Goal: Ask a question

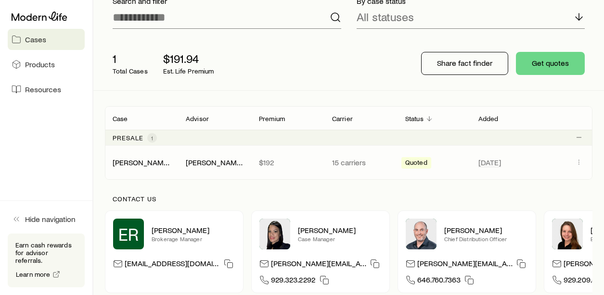
scroll to position [96, 0]
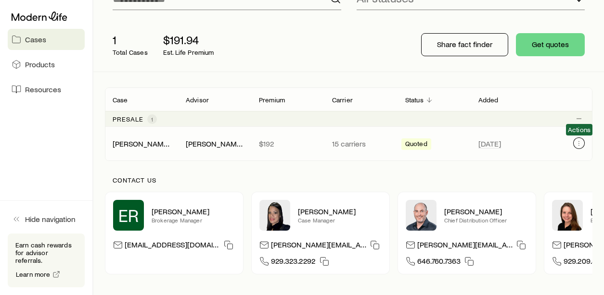
click at [578, 142] on icon "Client cases" at bounding box center [579, 143] width 8 height 8
click at [579, 142] on icon "Client cases" at bounding box center [579, 141] width 0 height 0
click at [578, 147] on icon "Client cases" at bounding box center [579, 143] width 8 height 8
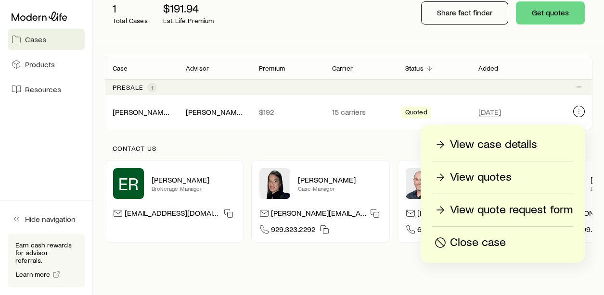
scroll to position [144, 0]
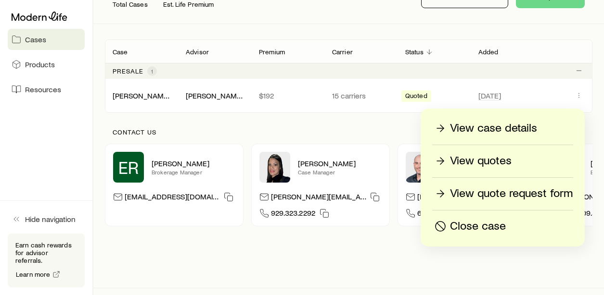
click at [484, 162] on p "View quotes" at bounding box center [481, 160] width 62 height 15
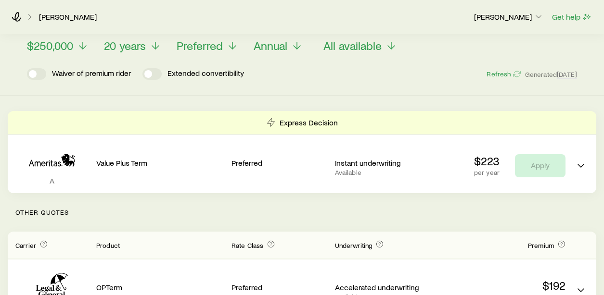
scroll to position [48, 0]
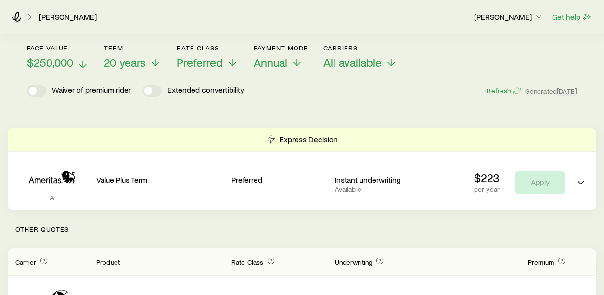
click at [69, 63] on span "$250,000" at bounding box center [50, 62] width 46 height 13
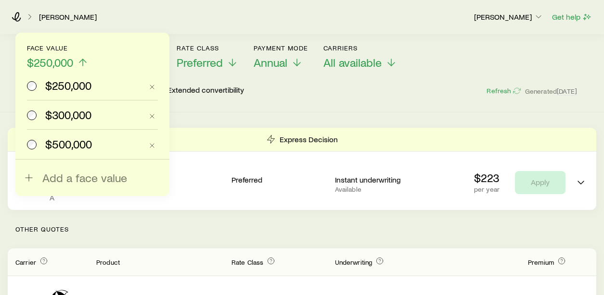
click at [61, 111] on span "$300,000" at bounding box center [68, 114] width 46 height 13
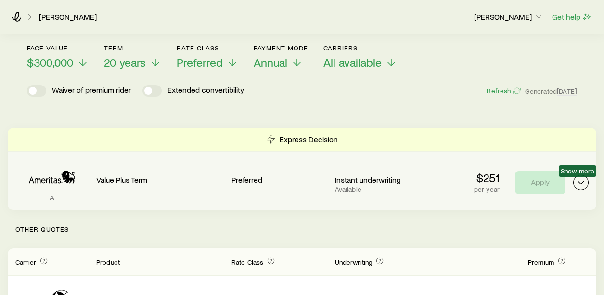
click at [580, 181] on icon "Term quotes" at bounding box center [581, 183] width 12 height 12
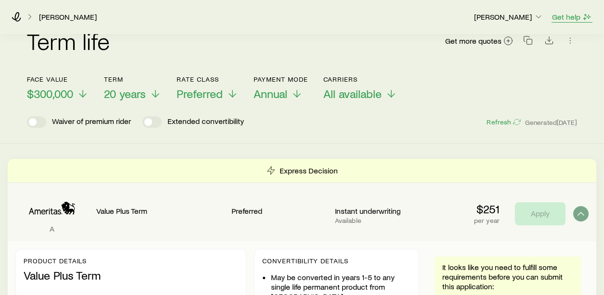
scroll to position [0, 0]
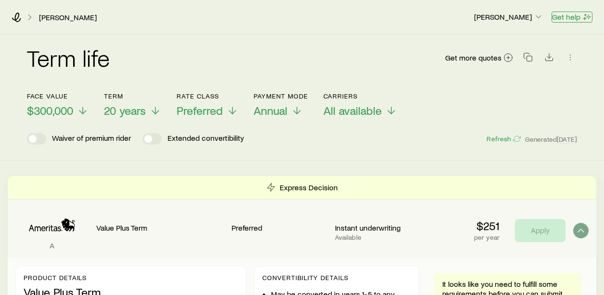
click at [574, 18] on button "Get help" at bounding box center [571, 17] width 41 height 11
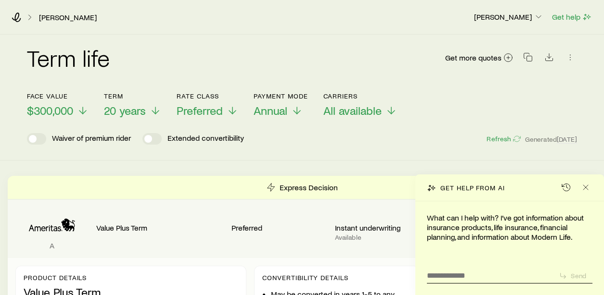
click at [479, 282] on form "Send" at bounding box center [509, 274] width 165 height 18
click at [479, 277] on textarea at bounding box center [489, 272] width 125 height 15
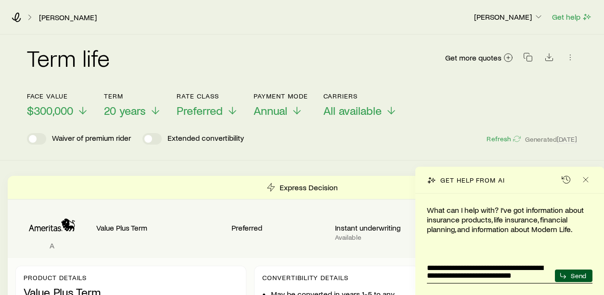
type textarea "**********"
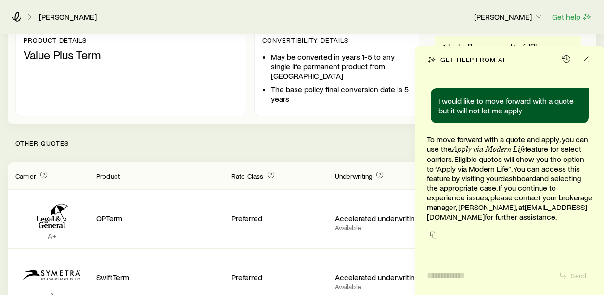
scroll to position [240, 0]
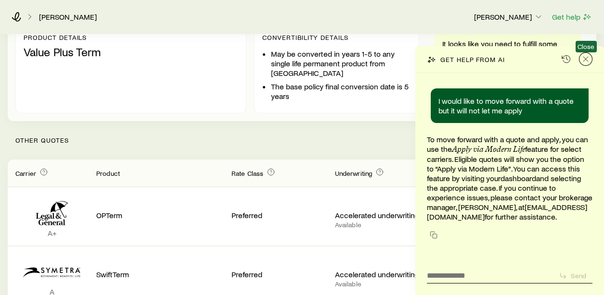
click at [583, 57] on icon "Close" at bounding box center [585, 59] width 10 height 10
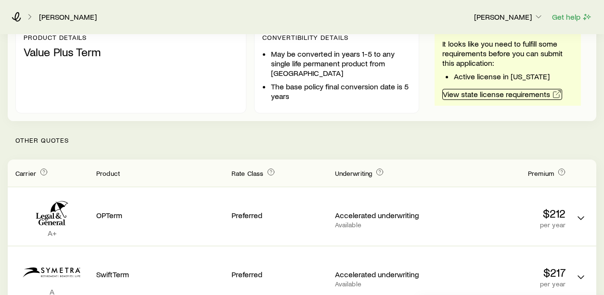
click at [488, 94] on link "View state license requirements" at bounding box center [502, 94] width 120 height 11
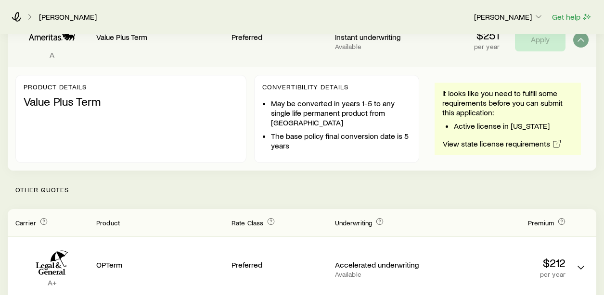
scroll to position [144, 0]
